Goal: Communication & Community: Participate in discussion

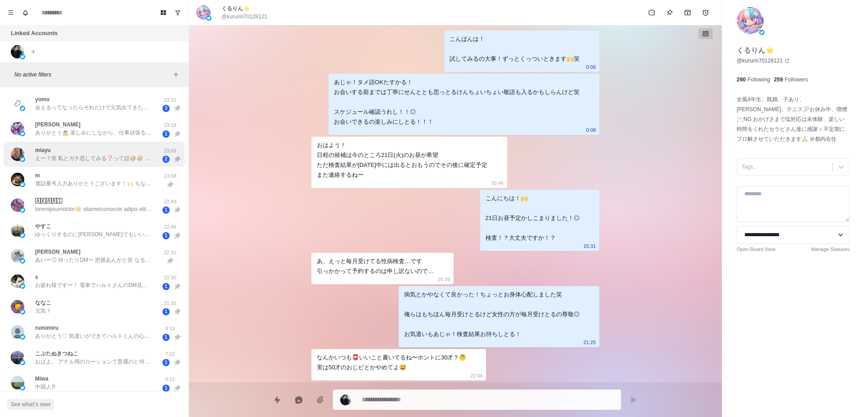
click at [111, 152] on div "miayu えー？笑 私とガチ恋してみる❓って話🤣🤣 いや、今後ね❓笑" at bounding box center [93, 154] width 117 height 16
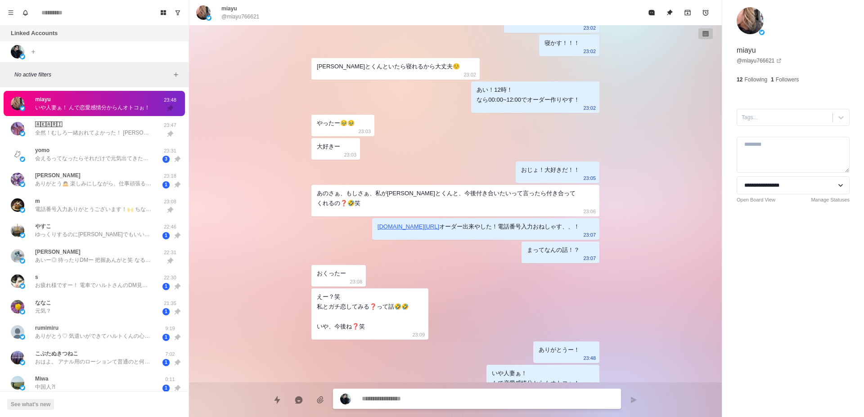
scroll to position [1370, 0]
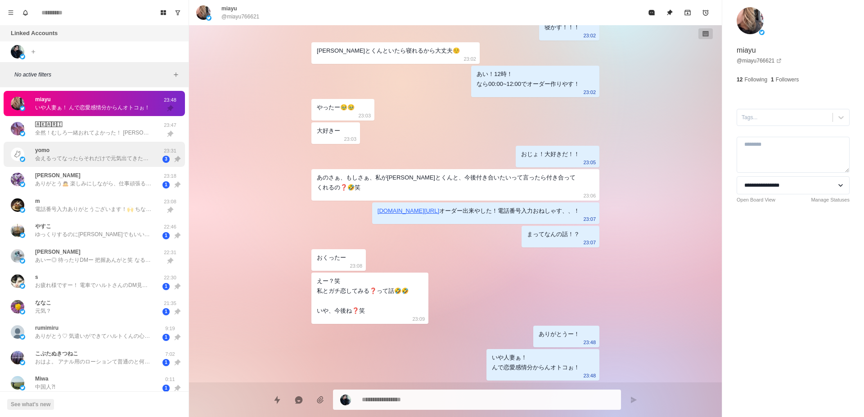
click at [123, 161] on p "会えるってなったらそれだけで元気出てきた、よもまるがいつもおうちでやってるようなちっちゃな遊びを[PERSON_NAME]とくんとしようの会、髪色おにゅーなの…" at bounding box center [93, 158] width 117 height 8
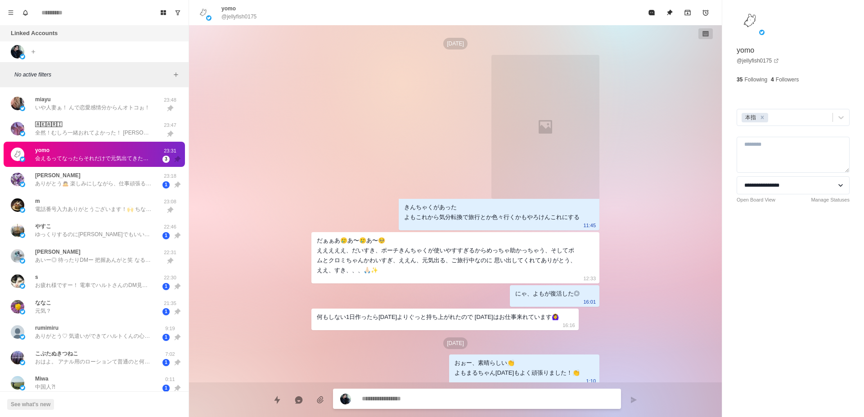
scroll to position [1953, 0]
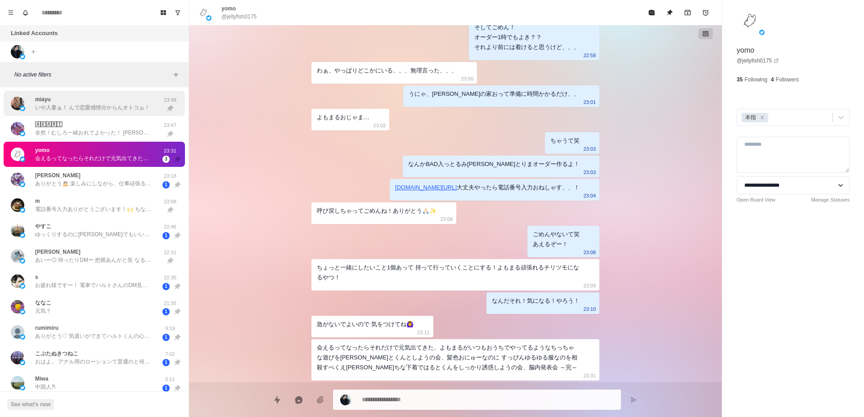
click at [120, 109] on p "いや人妻ぁ！ んで恋愛感情分からんオトコぉ！" at bounding box center [92, 107] width 115 height 8
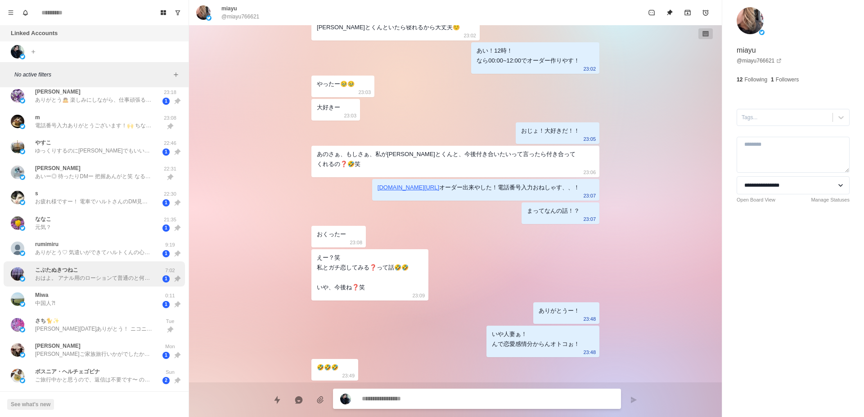
scroll to position [0, 0]
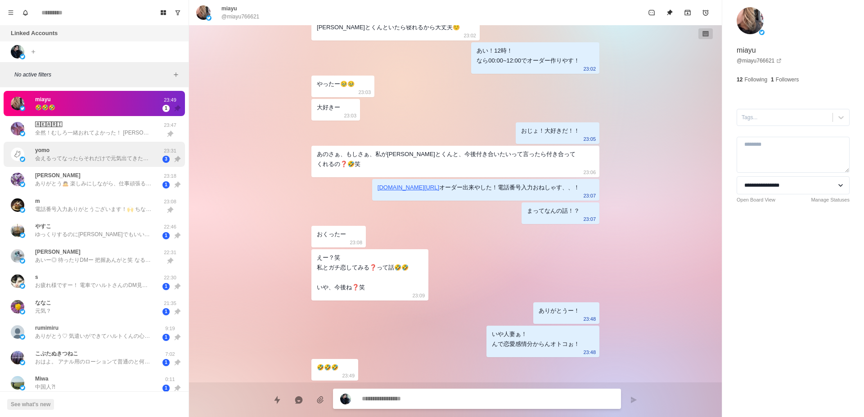
click at [122, 161] on p "会えるってなったらそれだけで元気出てきた、よもまるがいつもおうちでやってるようなちっちゃな遊びを[PERSON_NAME]とくんとしようの会、髪色おにゅーなの…" at bounding box center [93, 158] width 117 height 8
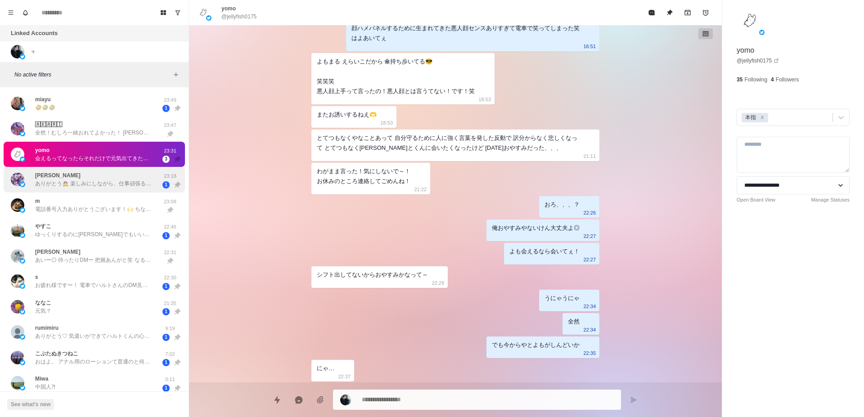
click at [127, 180] on div "胡桃 ありがとう🙇 楽しみにしながら、仕事頑張るわ！" at bounding box center [93, 179] width 117 height 16
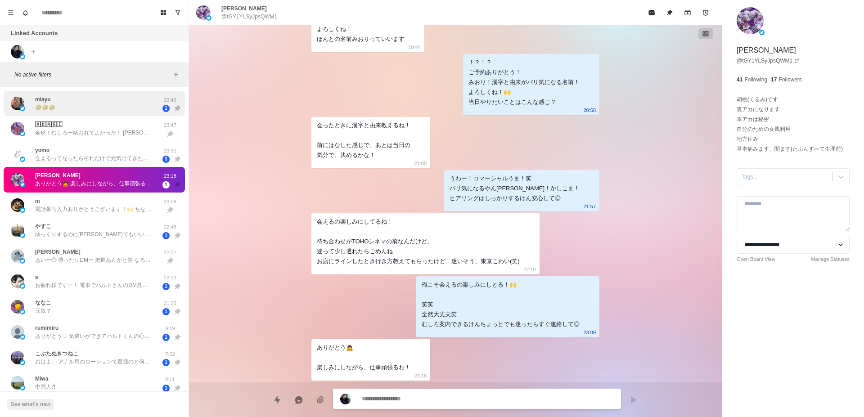
click at [114, 103] on div "miayu 🤣🤣🤣" at bounding box center [85, 103] width 148 height 18
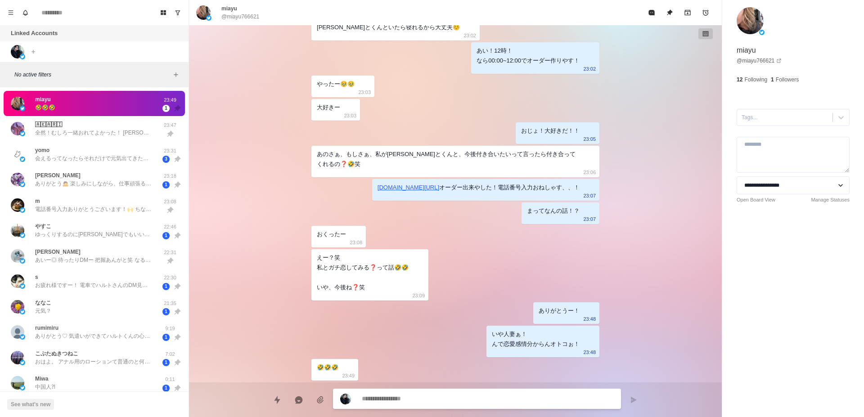
scroll to position [1360, 0]
click at [121, 162] on p "会えるってなったらそれだけで元気出てきた、よもまるがいつもおうちでやってるようなちっちゃな遊びを[PERSON_NAME]とくんとしようの会、髪色おにゅーなの…" at bounding box center [93, 158] width 117 height 8
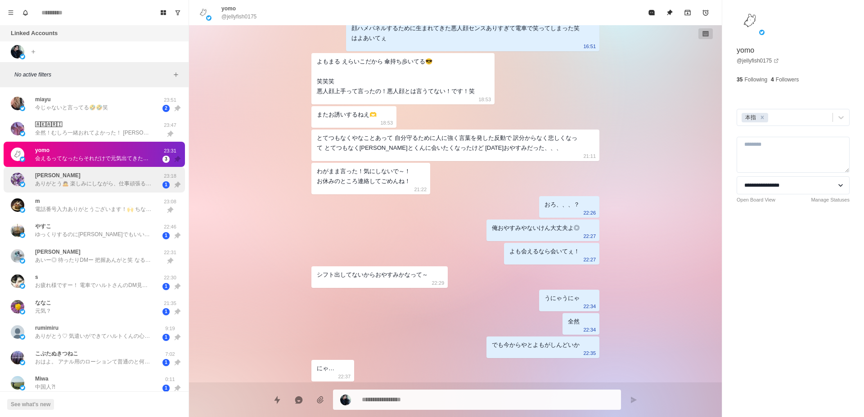
click at [125, 179] on div "胡桃 ありがとう🙇 楽しみにしながら、仕事頑張るわ！" at bounding box center [93, 179] width 117 height 16
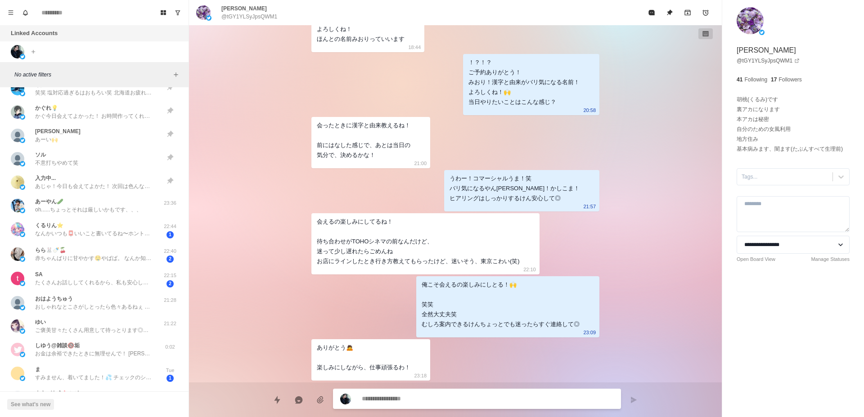
scroll to position [624, 0]
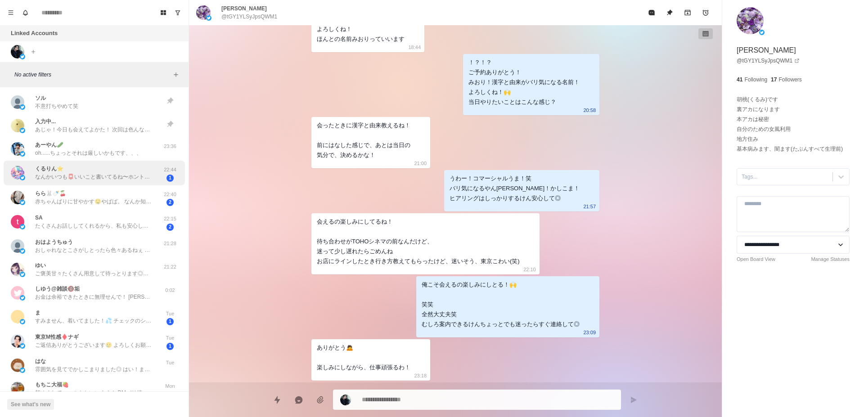
click at [124, 175] on p "なんかいつも📮いいこと書いてるね〜ホントに30才？🤔 実は50才のおじピとかやめてよ😅" at bounding box center [93, 177] width 117 height 8
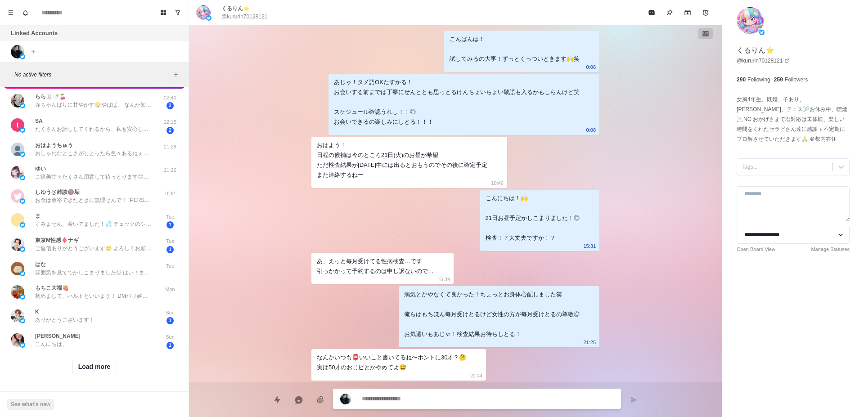
scroll to position [672, 0]
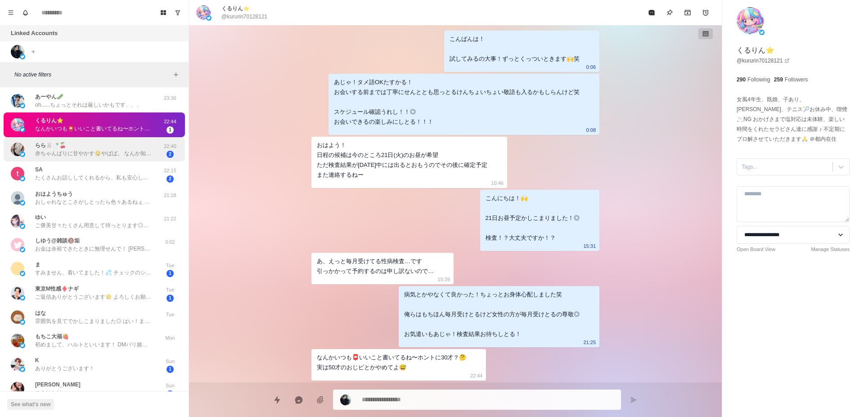
click at [122, 159] on div "らら🐰🍼🍒 赤ちゃんばりに甘やかす🤤やばば。 なんか知らないけど、いっつも赤ちゃん言われてます笑 22:40 2" at bounding box center [94, 149] width 181 height 25
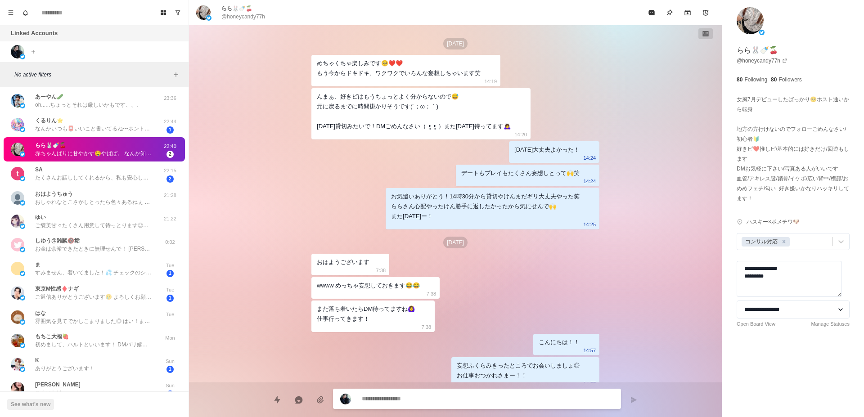
scroll to position [1584, 0]
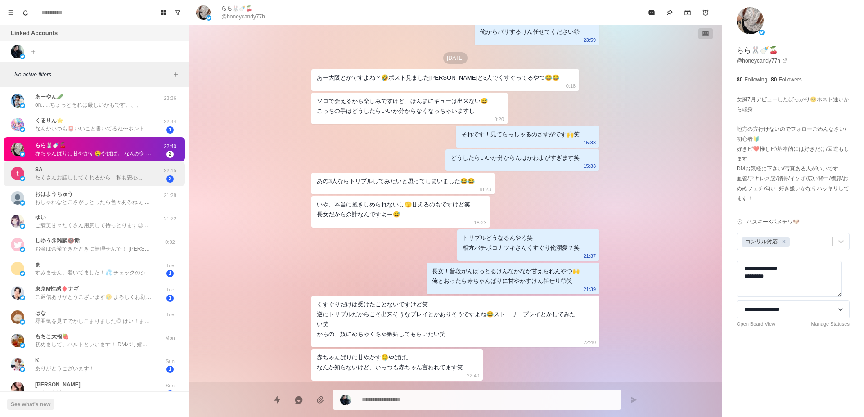
click at [127, 173] on div "SA たくさんお話ししてくれるから、私も安心して楽しみにできそうです！" at bounding box center [93, 174] width 117 height 16
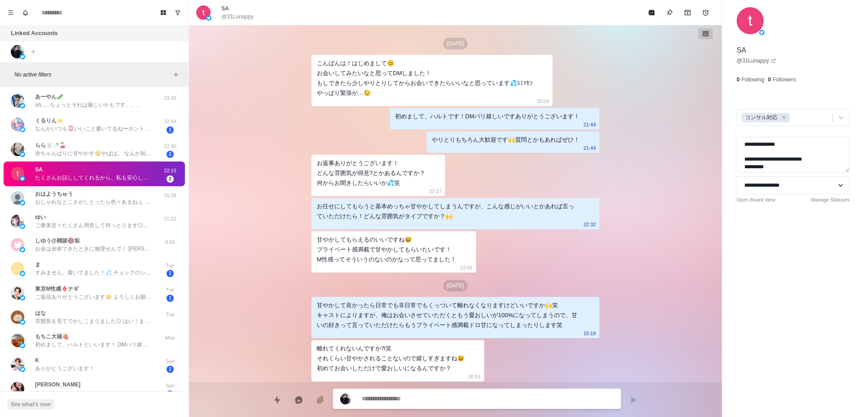
scroll to position [2142, 0]
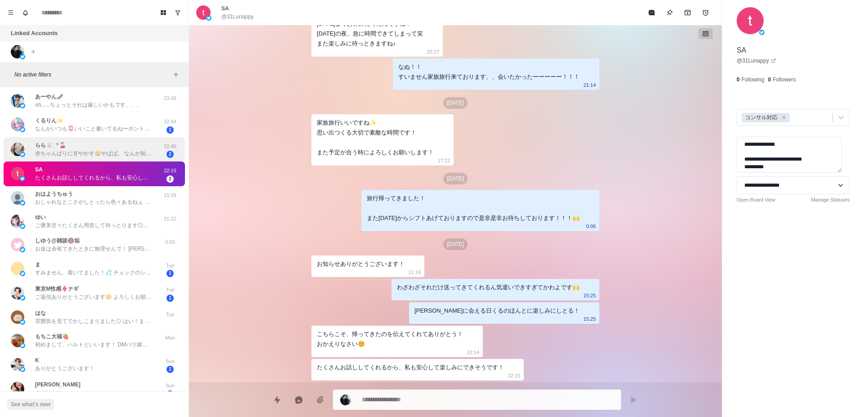
click at [129, 156] on p "赤ちゃんばりに甘やかす🤤やばば。 なんか知らないけど、いっつも赤ちゃん言われてます笑" at bounding box center [93, 153] width 117 height 8
type textarea "*"
type textarea "**********"
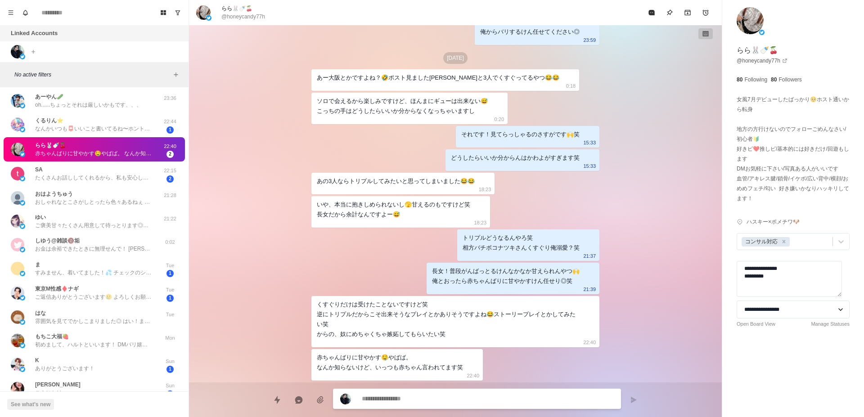
scroll to position [1584, 0]
click at [133, 169] on div "SA たくさんお話ししてくれるから、私も安心して楽しみにできそうです！" at bounding box center [93, 174] width 117 height 16
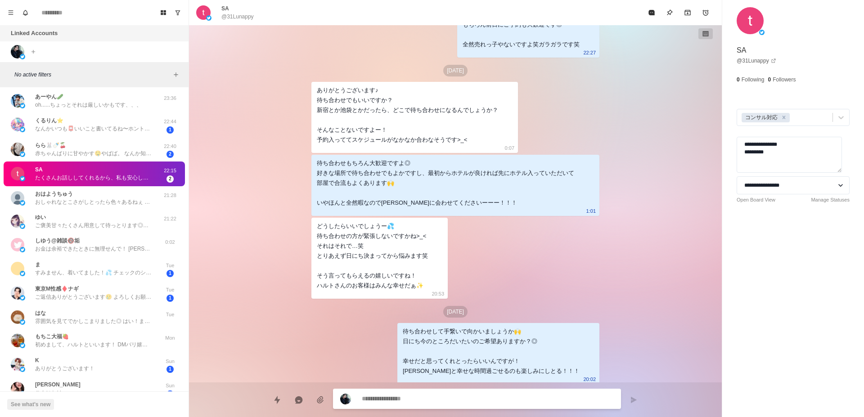
type textarea "*"
type textarea "**********"
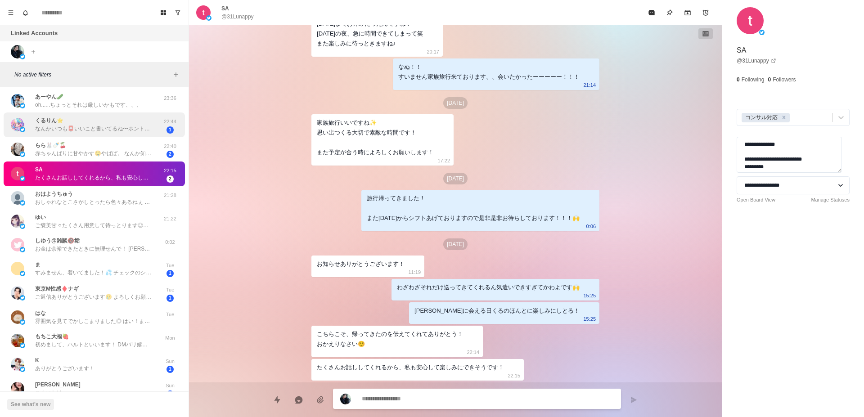
click at [138, 132] on p "なんかいつも📮いいこと書いてるね〜ホントに30才？🤔 実は50才のおじピとかやめてよ😅" at bounding box center [93, 129] width 117 height 8
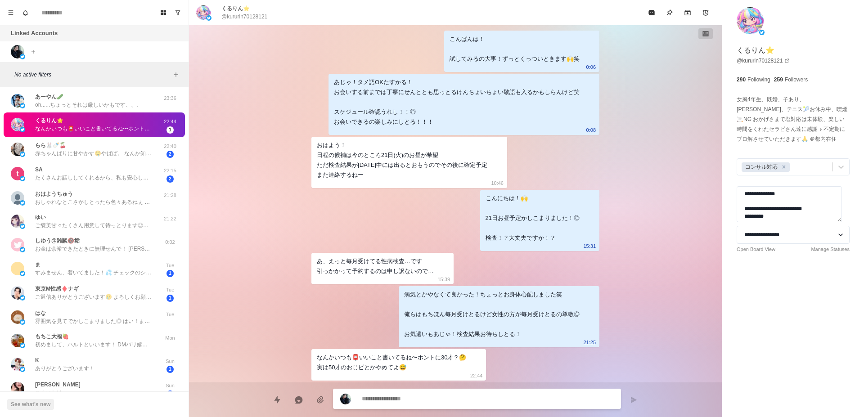
type textarea "*"
type textarea "**********"
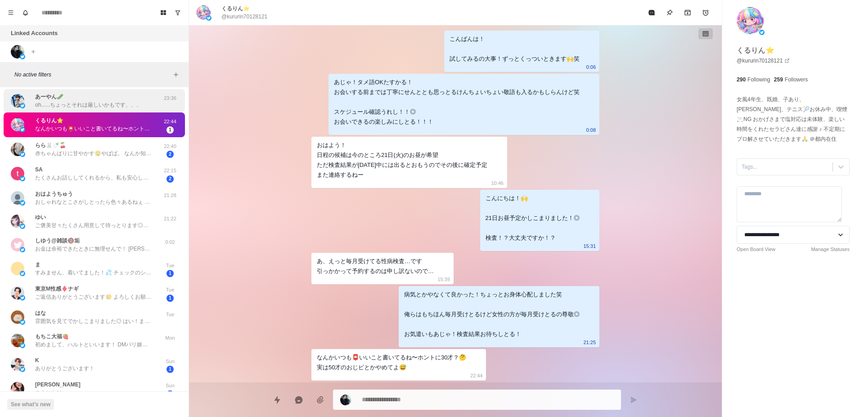
click at [132, 107] on p "oh......ちょっとそれは厳しいかもです、、、" at bounding box center [88, 105] width 107 height 8
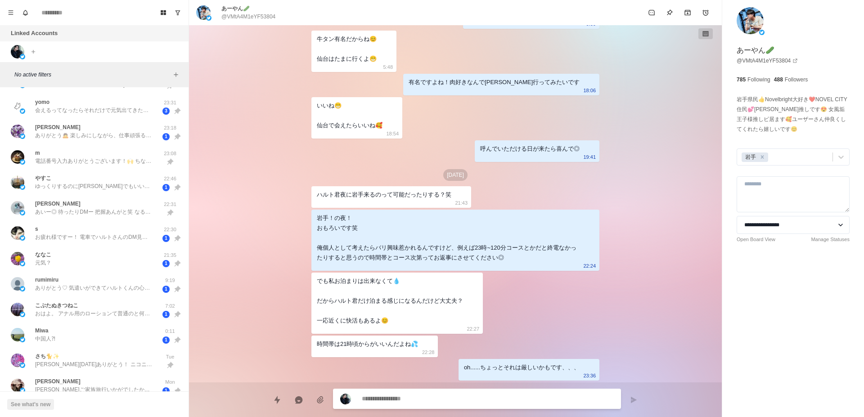
scroll to position [0, 0]
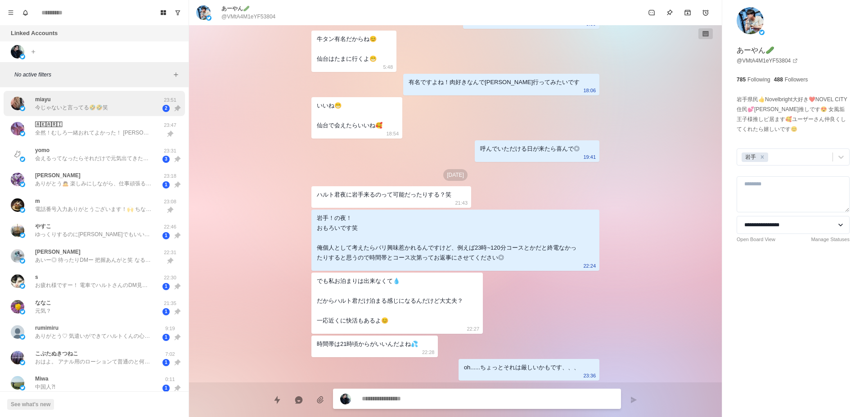
click at [132, 107] on div "miayu 今じゃないと言ってる🤣🤣笑" at bounding box center [85, 103] width 148 height 18
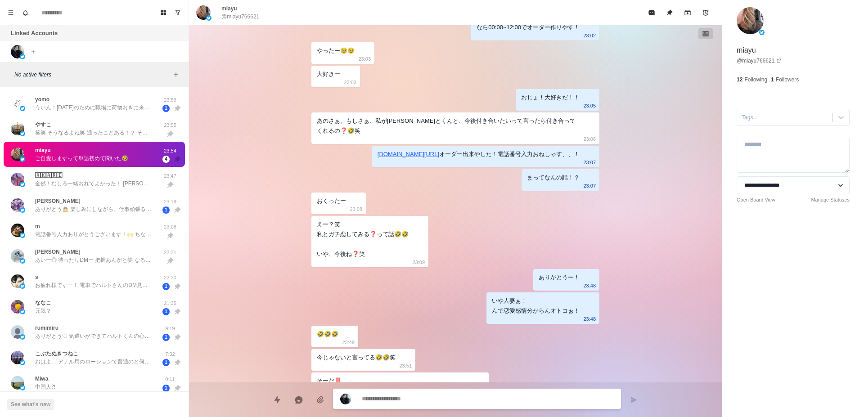
scroll to position [1367, 0]
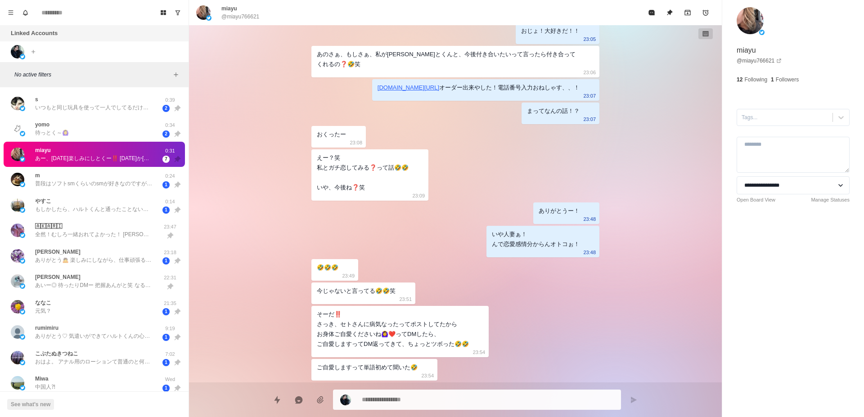
type textarea "*"
